Goal: Check status: Check status

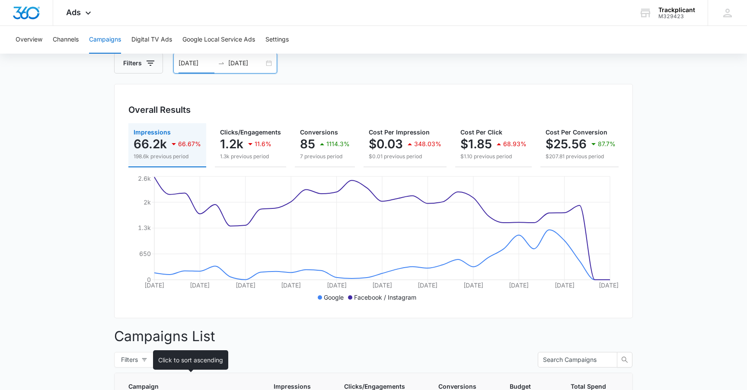
scroll to position [0, 0]
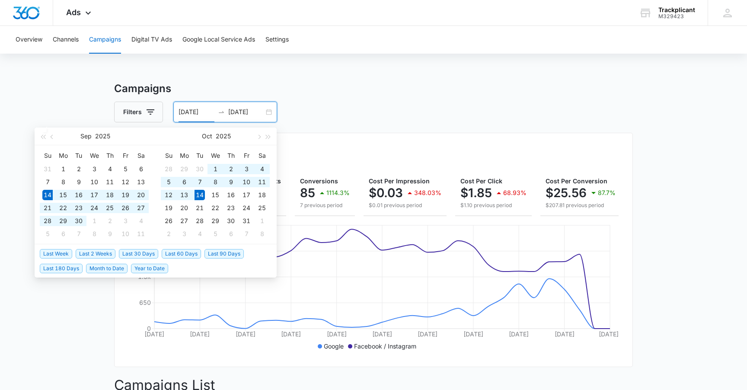
click at [211, 113] on input "09/14/2025" at bounding box center [197, 112] width 36 height 10
type input "09/14/2025"
click at [147, 251] on span "Last 30 Days" at bounding box center [138, 254] width 39 height 10
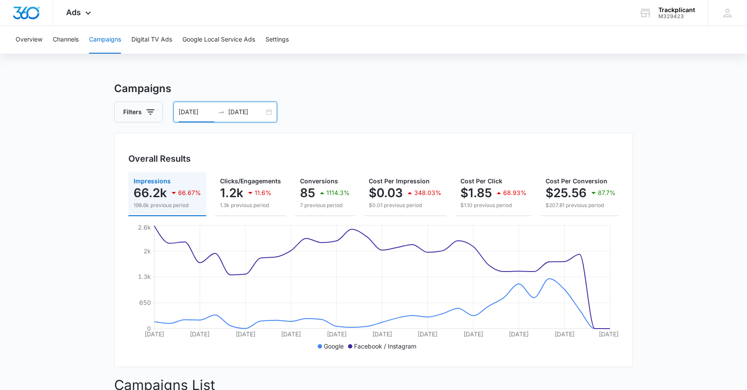
click at [316, 89] on h3 "Campaigns" at bounding box center [373, 89] width 519 height 16
click at [221, 110] on icon "swap-right" at bounding box center [221, 112] width 7 height 7
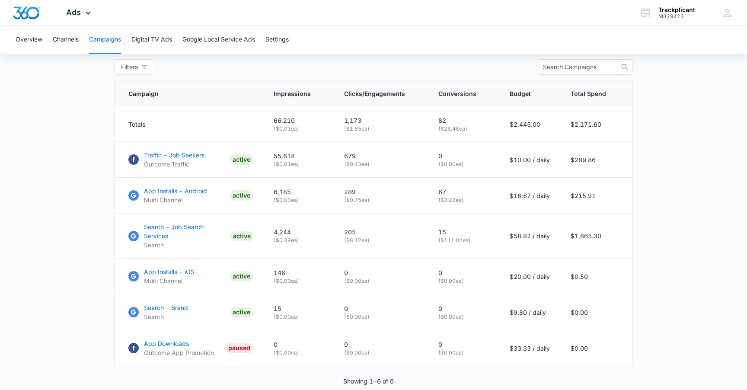
scroll to position [343, 0]
